Goal: Information Seeking & Learning: Learn about a topic

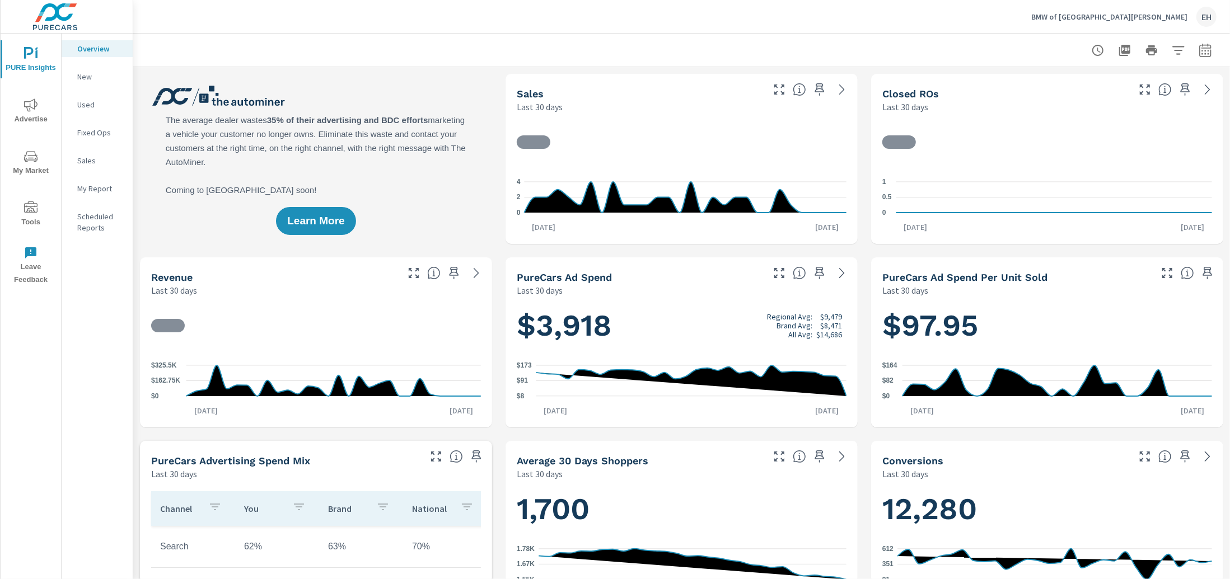
click at [40, 105] on span "Advertise" at bounding box center [31, 112] width 54 height 27
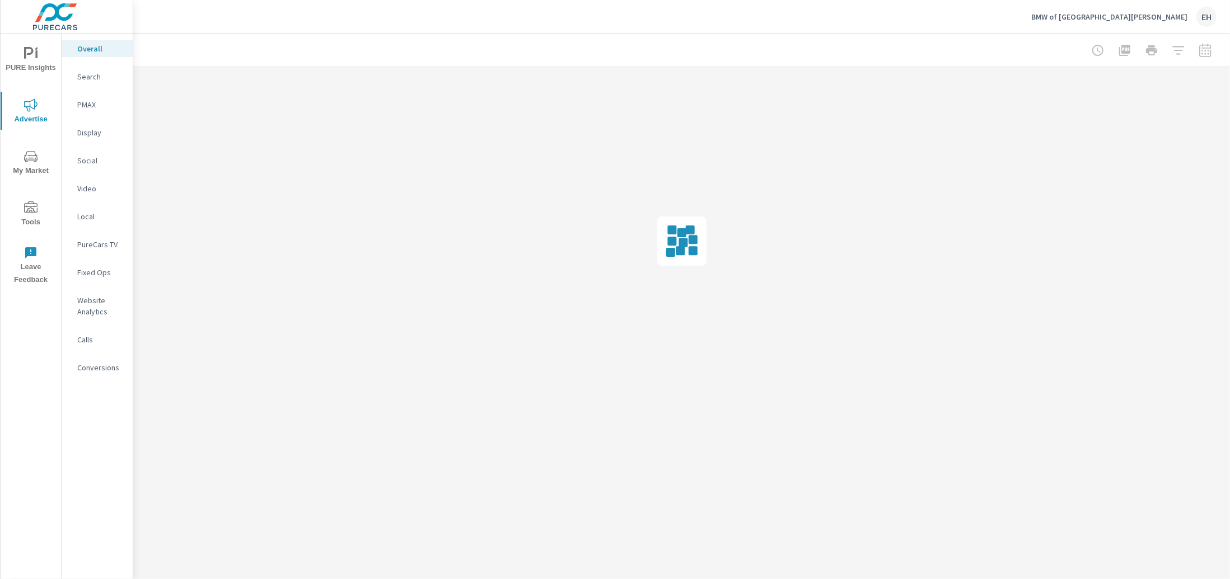
click at [88, 188] on p "Video" at bounding box center [100, 188] width 46 height 11
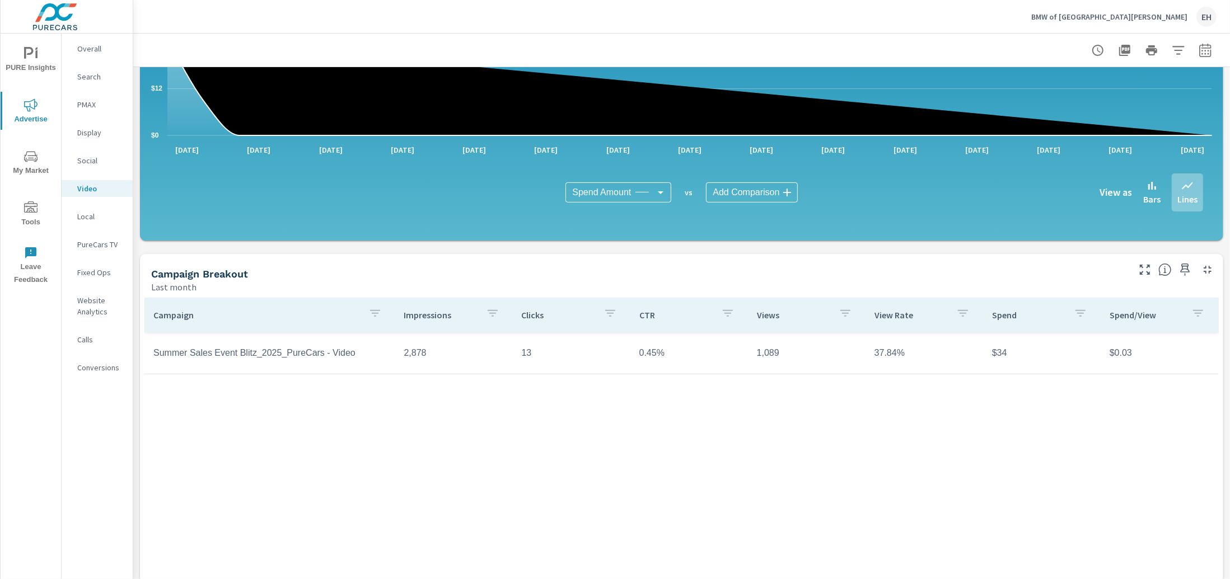
scroll to position [222, 0]
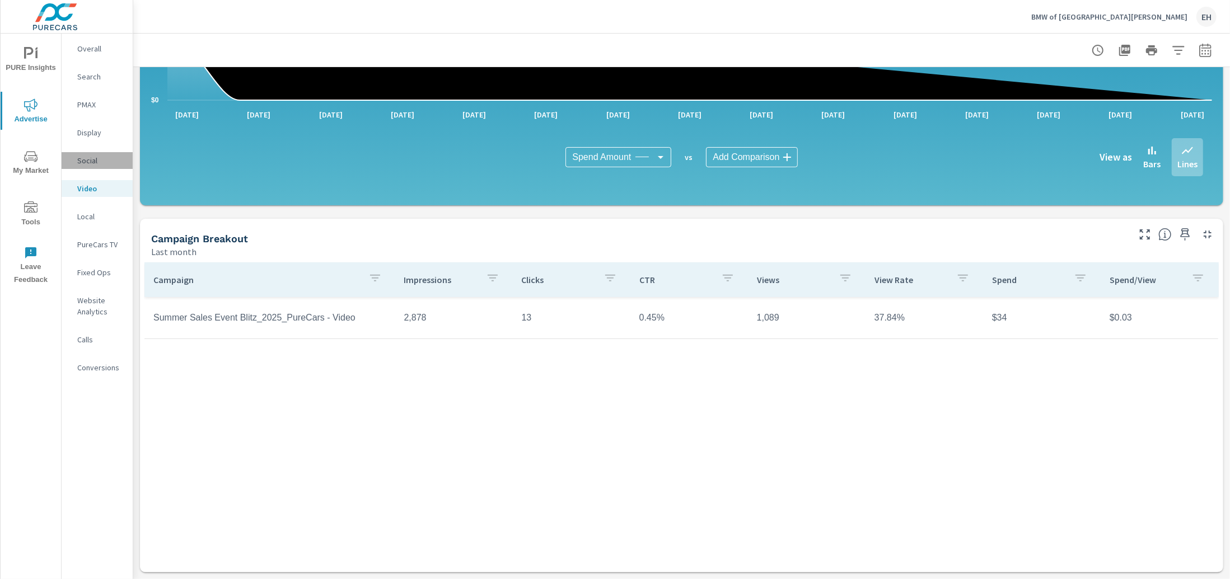
click at [84, 165] on p "Social" at bounding box center [100, 160] width 46 height 11
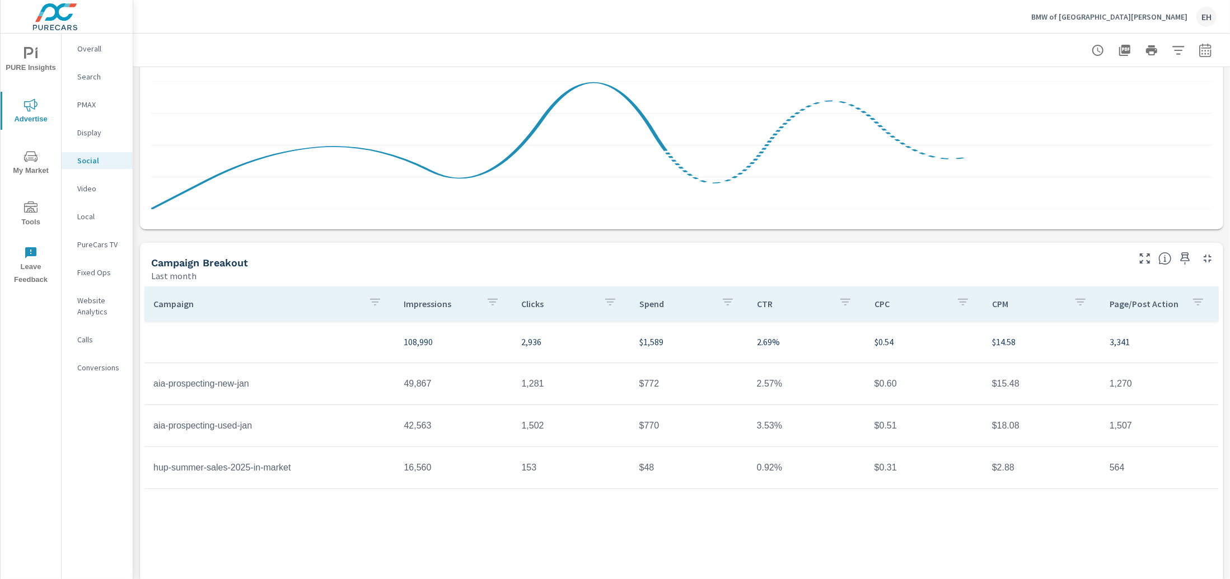
scroll to position [222, 0]
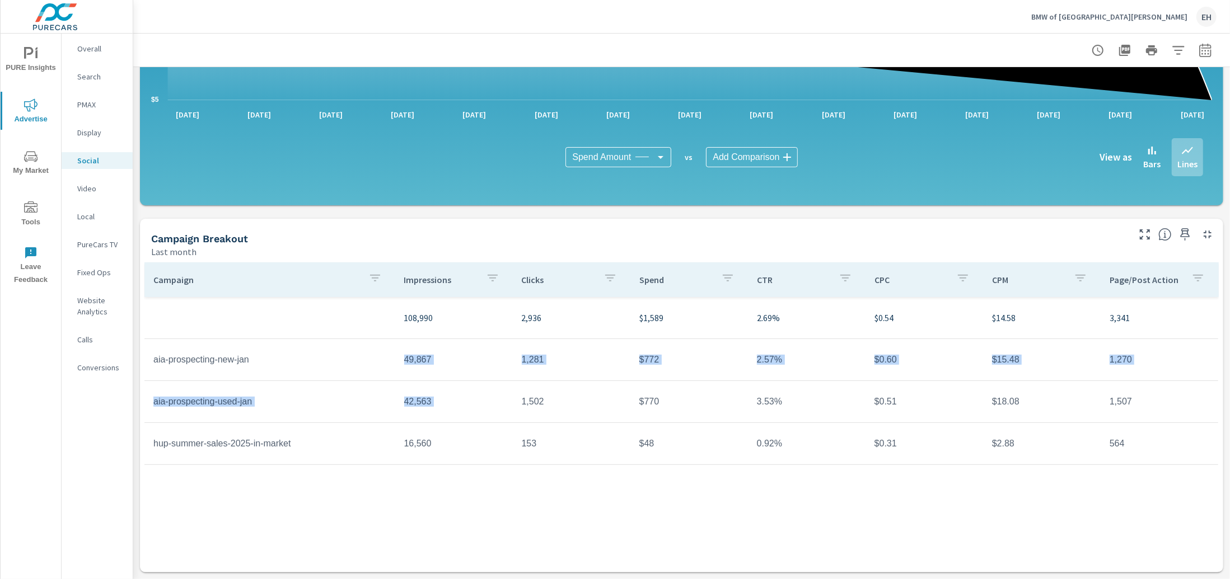
drag, startPoint x: 405, startPoint y: 363, endPoint x: 522, endPoint y: 405, distance: 124.8
click at [522, 405] on tbody "108,990 2,936 $1,589 2.69% $0.54 $14.58 3,341 aia-prospecting-new-jan 49,867 1,…" at bounding box center [681, 381] width 1074 height 168
